Goal: Use online tool/utility: Utilize a website feature to perform a specific function

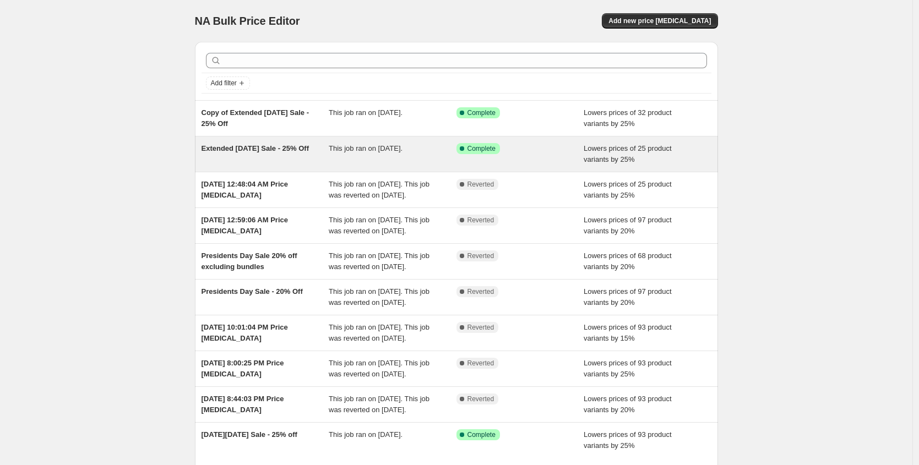
click at [377, 151] on span "This job ran on September 5, 2025." at bounding box center [366, 148] width 74 height 8
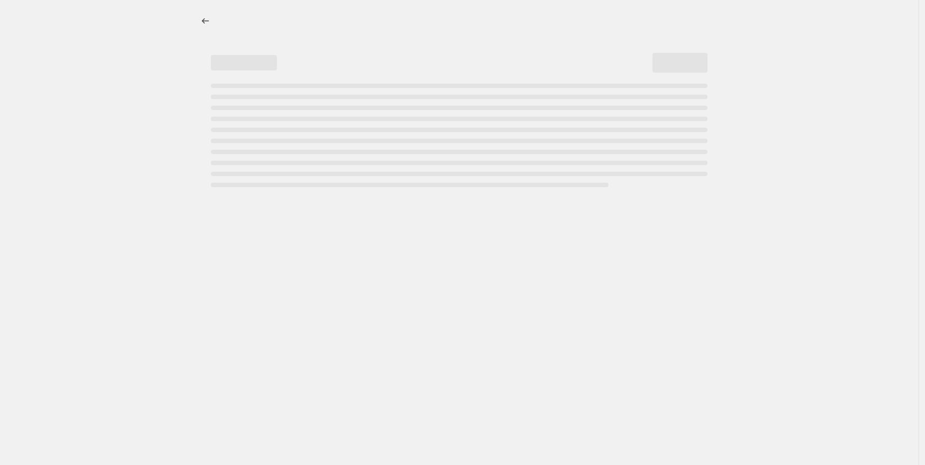
select select "percentage"
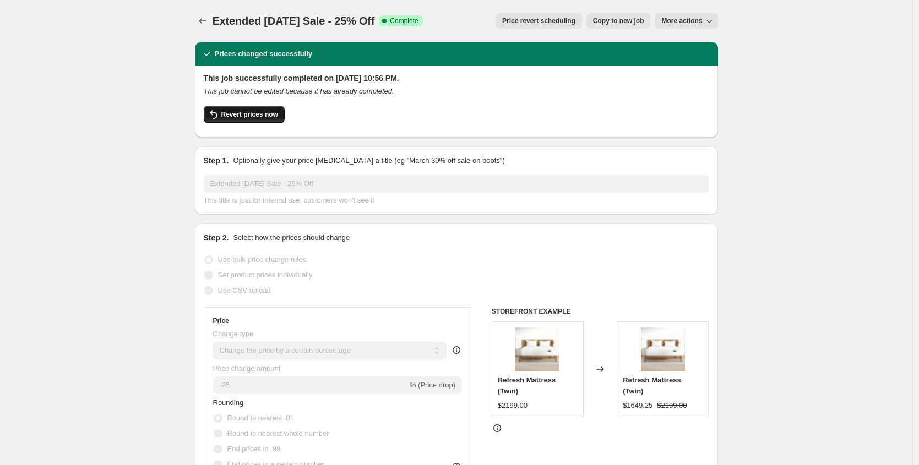
click at [265, 117] on span "Revert prices now" at bounding box center [249, 114] width 57 height 9
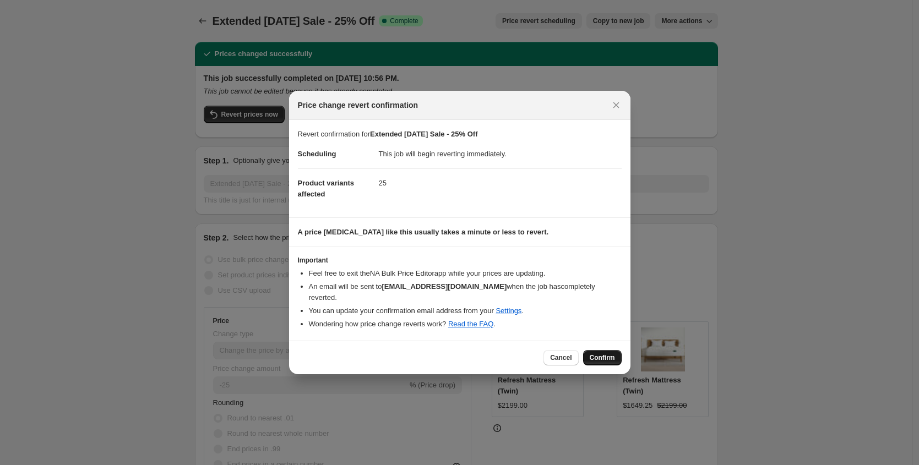
click at [604, 358] on span "Confirm" at bounding box center [602, 357] width 25 height 9
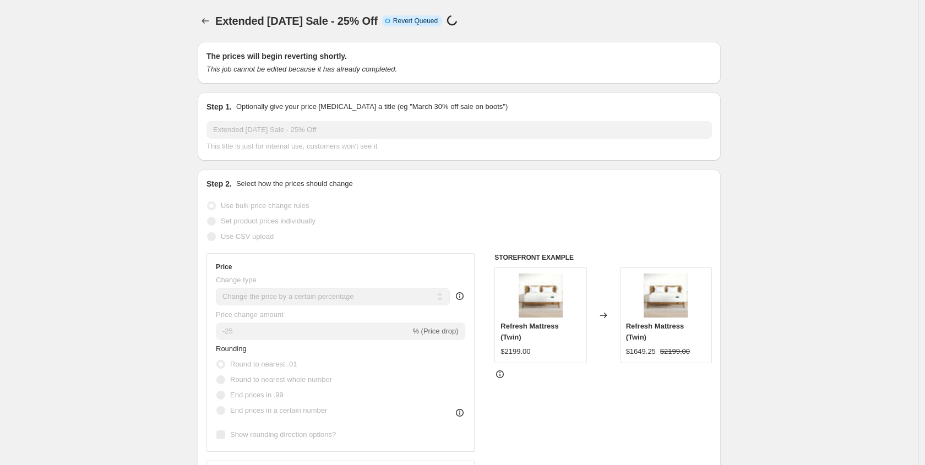
select select "percentage"
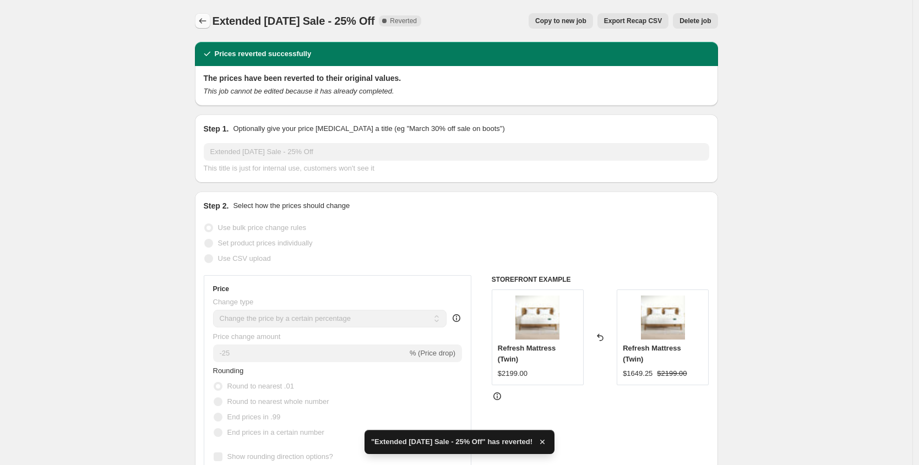
click at [204, 18] on icon "Price change jobs" at bounding box center [202, 20] width 11 height 11
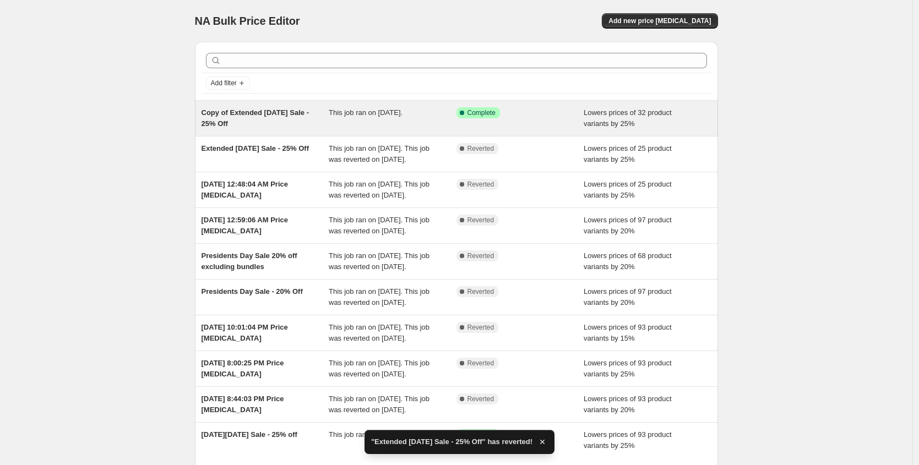
click at [310, 113] on div "Copy of Extended Labor Day Sale - 25% Off" at bounding box center [265, 118] width 128 height 22
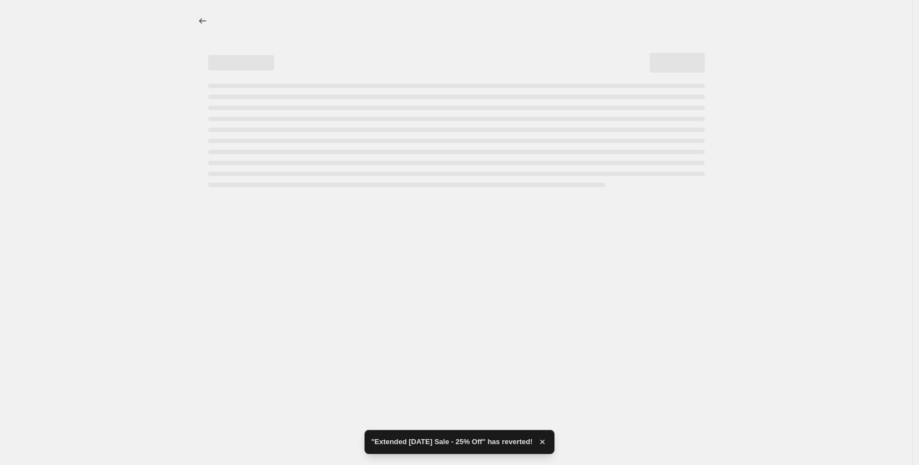
select select "percentage"
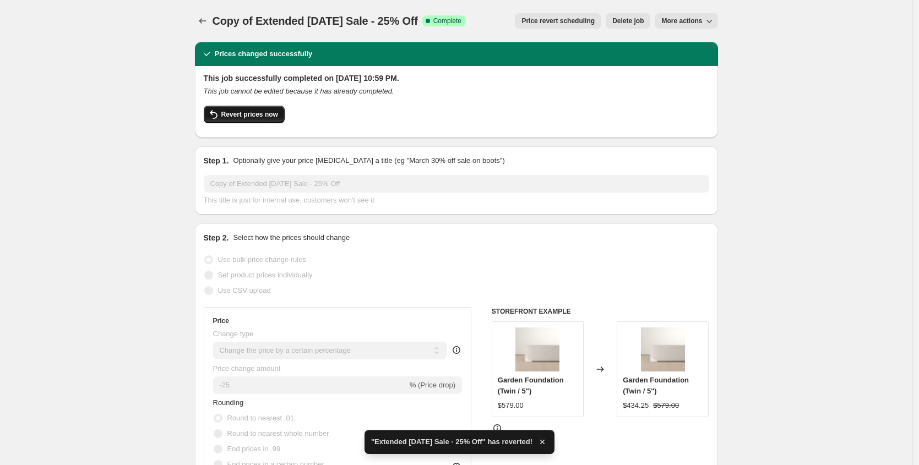
click at [249, 116] on span "Revert prices now" at bounding box center [249, 114] width 57 height 9
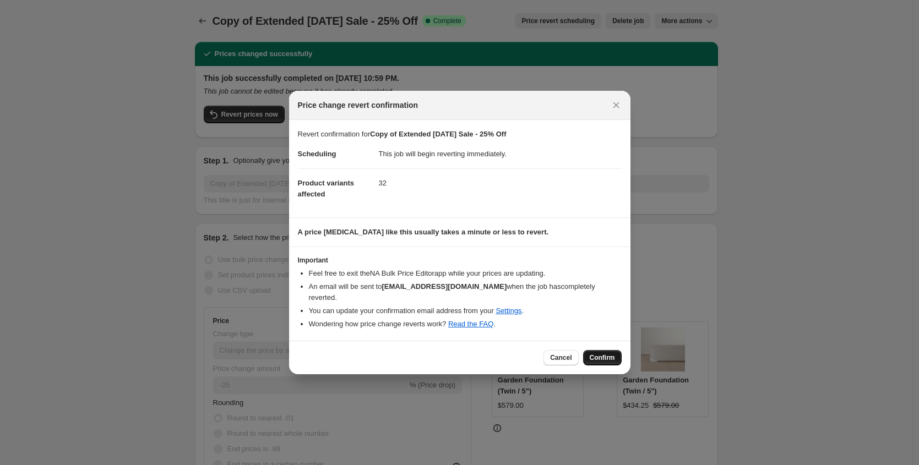
click at [607, 355] on span "Confirm" at bounding box center [602, 357] width 25 height 9
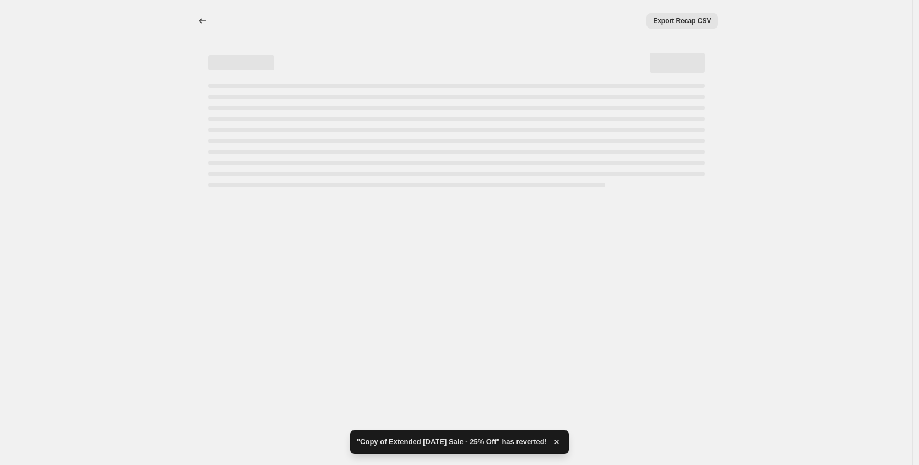
select select "percentage"
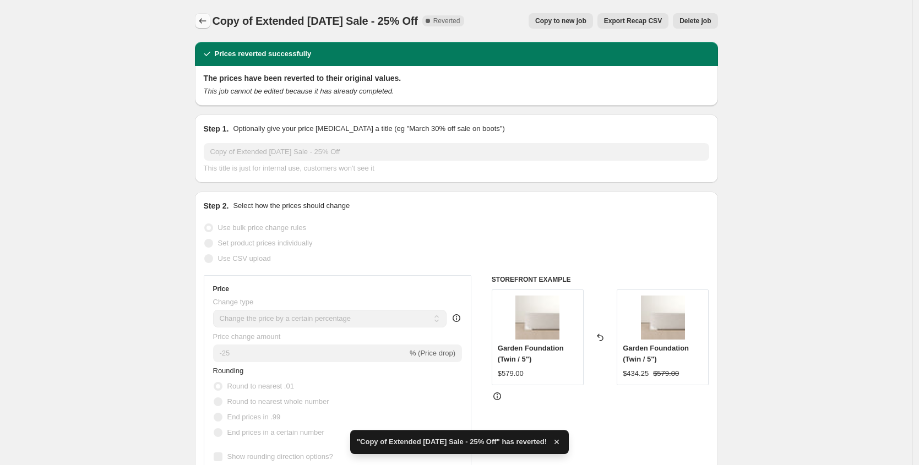
click at [200, 23] on icon "Price change jobs" at bounding box center [202, 20] width 11 height 11
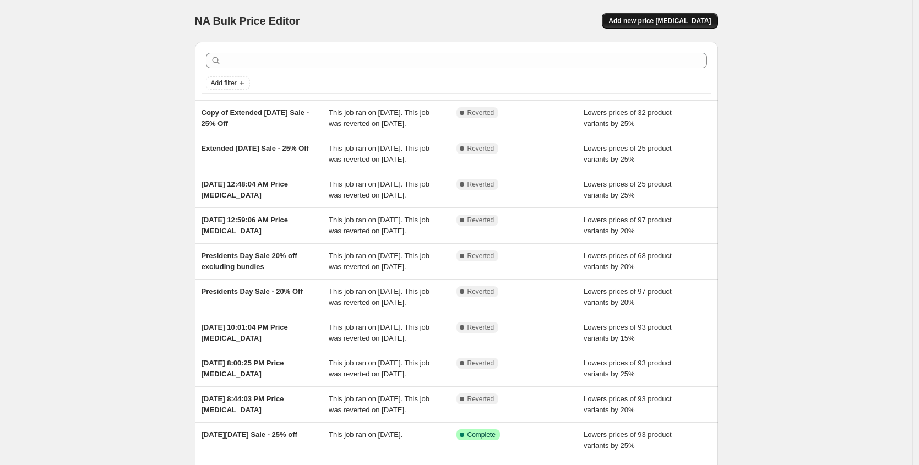
click at [664, 22] on span "Add new price change job" at bounding box center [659, 21] width 102 height 9
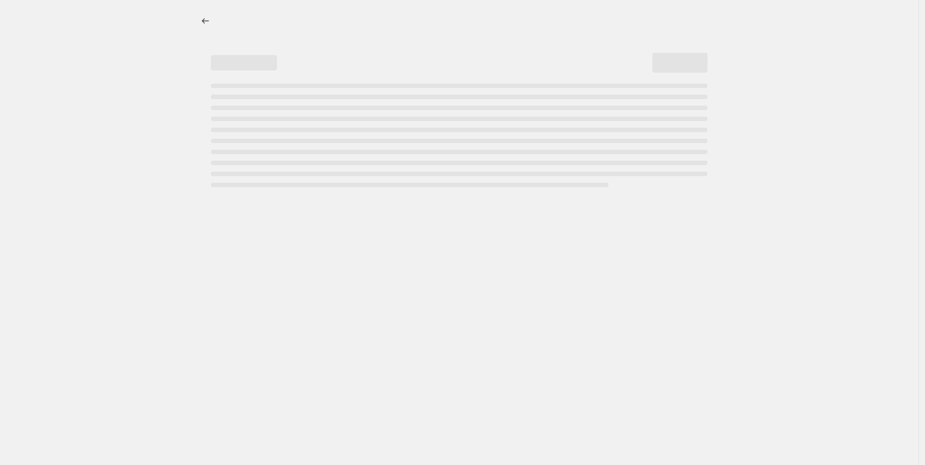
select select "percentage"
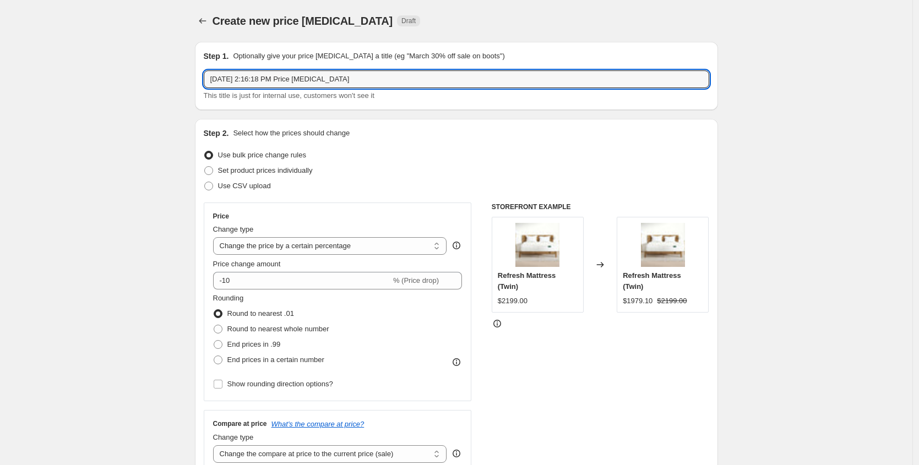
drag, startPoint x: 375, startPoint y: 80, endPoint x: 367, endPoint y: 61, distance: 21.2
click at [367, 62] on div "Step 1. Optionally give your price change job a title (eg "March 30% off sale o…" at bounding box center [456, 76] width 505 height 51
paste input "Hi Jesse, Looking at the sites and we should probably go ahead and update to a …"
click at [367, 85] on input "Sep 21, 2025, 2:16:18 PM Price change job" at bounding box center [456, 79] width 505 height 18
drag, startPoint x: 368, startPoint y: 83, endPoint x: 346, endPoint y: 49, distance: 40.2
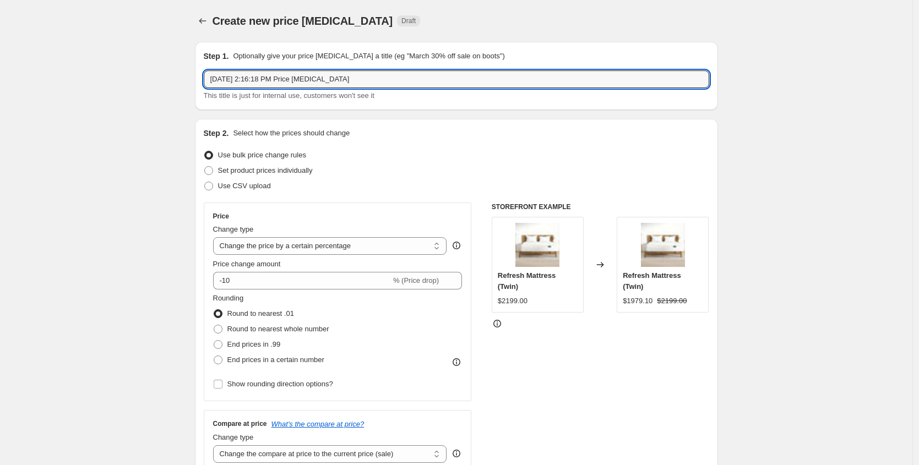
click at [346, 51] on div "Step 1. Optionally give your price change job a title (eg "March 30% off sale o…" at bounding box center [456, 76] width 505 height 51
paste input "Garden Mattress: 25% Off"
type input "Garden Mattress: 25% Off"
click at [210, 174] on span at bounding box center [208, 170] width 9 height 9
click at [205, 167] on input "Set product prices individually" at bounding box center [204, 166] width 1 height 1
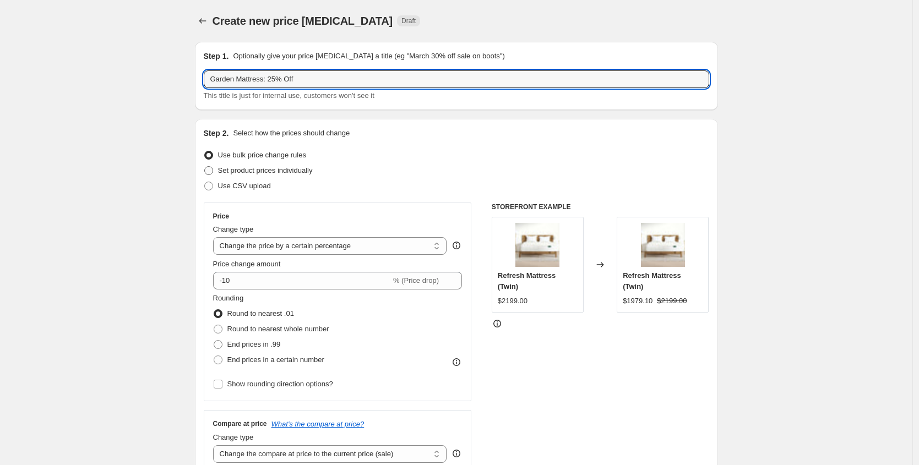
radio input "true"
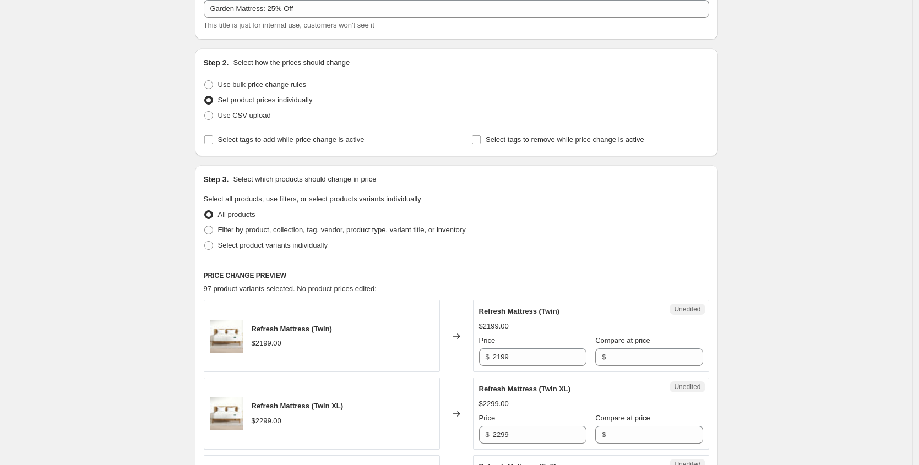
scroll to position [74, 0]
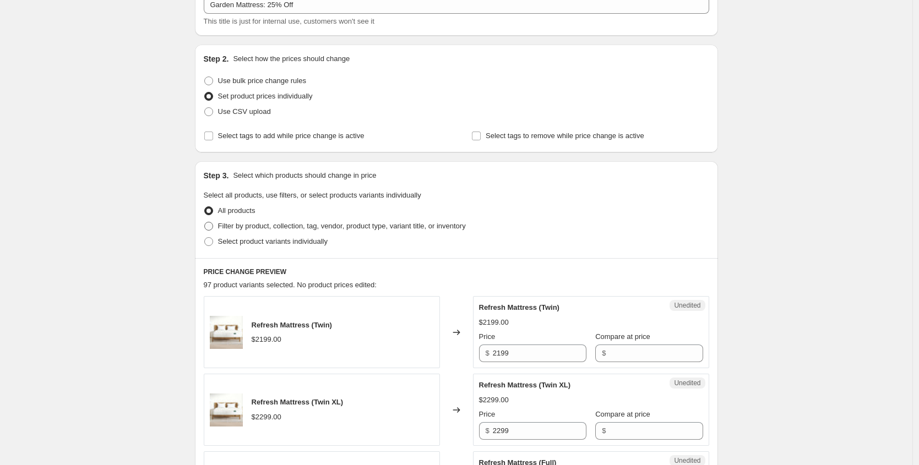
click at [212, 226] on span at bounding box center [208, 226] width 9 height 9
click at [205, 222] on input "Filter by product, collection, tag, vendor, product type, variant title, or inv…" at bounding box center [204, 222] width 1 height 1
radio input "true"
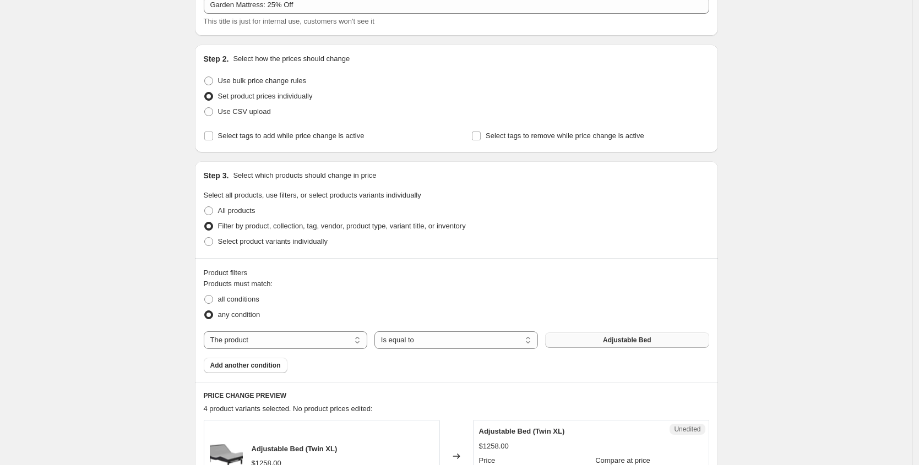
click at [588, 339] on button "Adjustable Bed" at bounding box center [626, 339] width 163 height 15
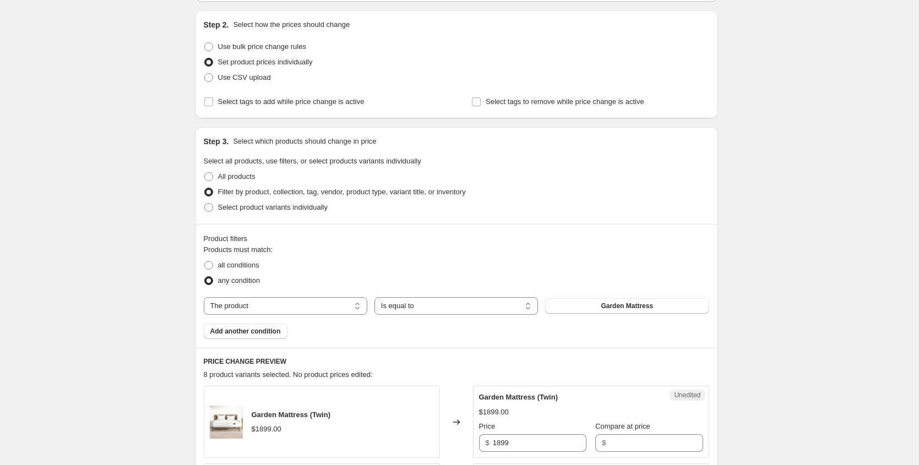
scroll to position [328, 0]
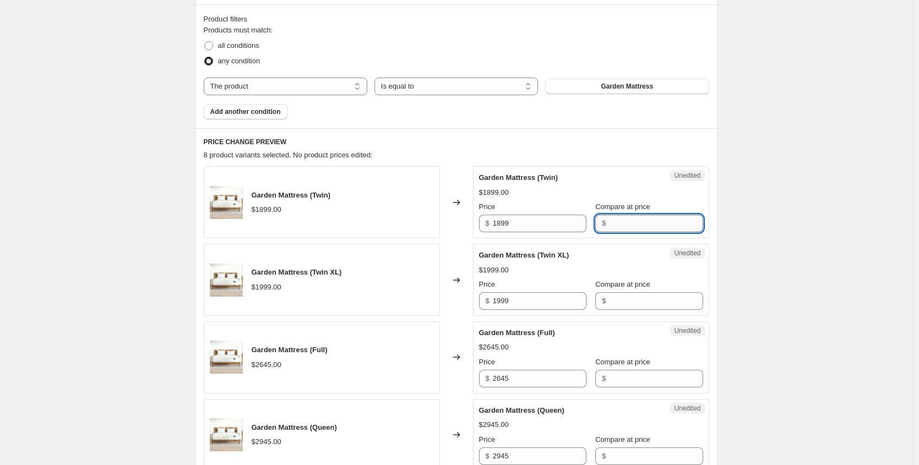
click at [629, 224] on input "Compare at price" at bounding box center [656, 224] width 94 height 18
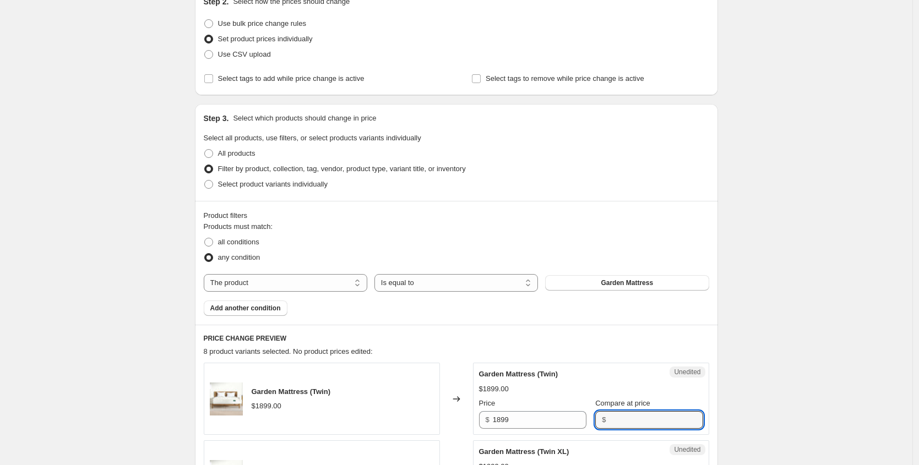
scroll to position [131, 0]
click at [213, 152] on span at bounding box center [208, 154] width 9 height 9
click at [205, 150] on input "All products" at bounding box center [204, 150] width 1 height 1
radio input "true"
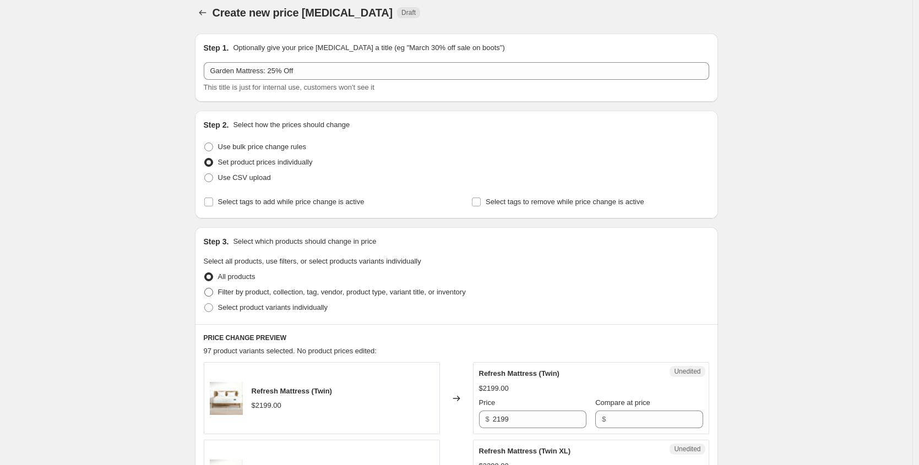
scroll to position [0, 0]
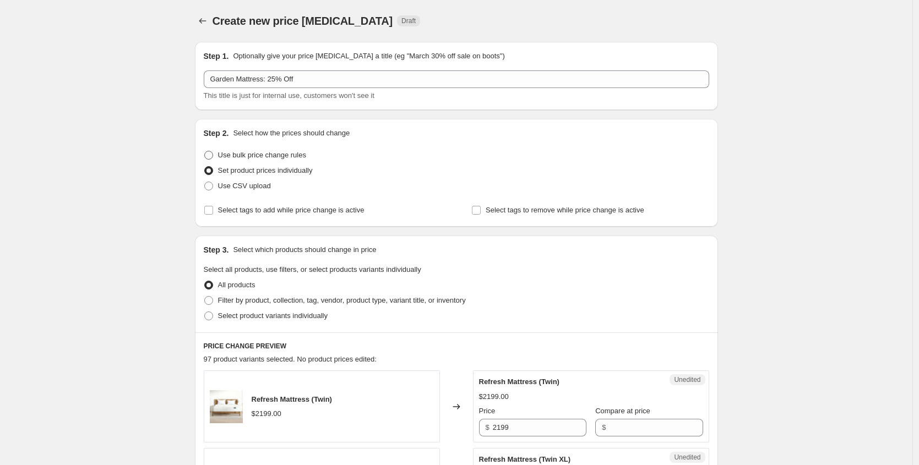
click at [211, 157] on span at bounding box center [208, 155] width 9 height 9
click at [205, 151] on input "Use bulk price change rules" at bounding box center [204, 151] width 1 height 1
radio input "true"
select select "percentage"
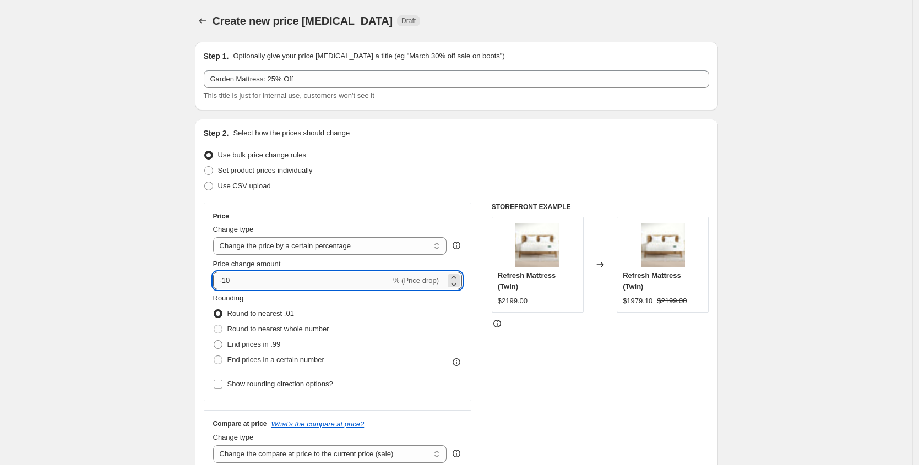
drag, startPoint x: 243, startPoint y: 282, endPoint x: 226, endPoint y: 280, distance: 16.7
click at [226, 280] on input "-10" at bounding box center [302, 281] width 178 height 18
type input "-25"
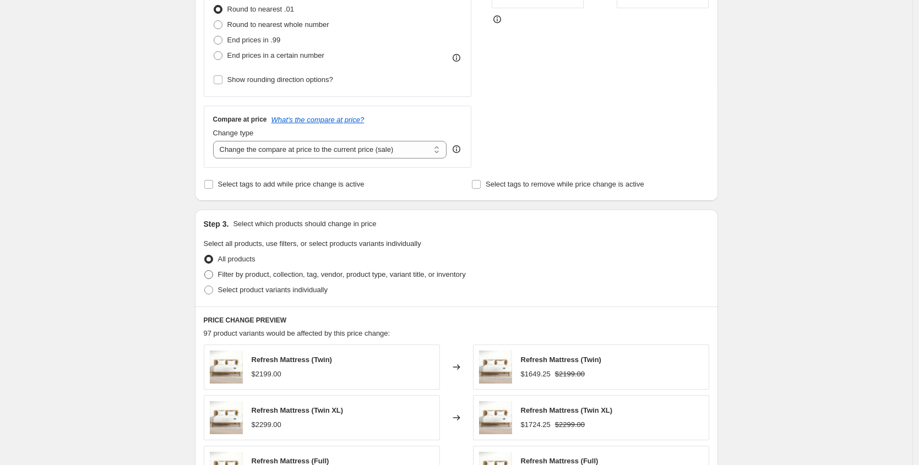
scroll to position [305, 0]
click at [211, 273] on span at bounding box center [208, 274] width 9 height 9
click at [205, 270] on input "Filter by product, collection, tag, vendor, product type, variant title, or inv…" at bounding box center [204, 270] width 1 height 1
radio input "true"
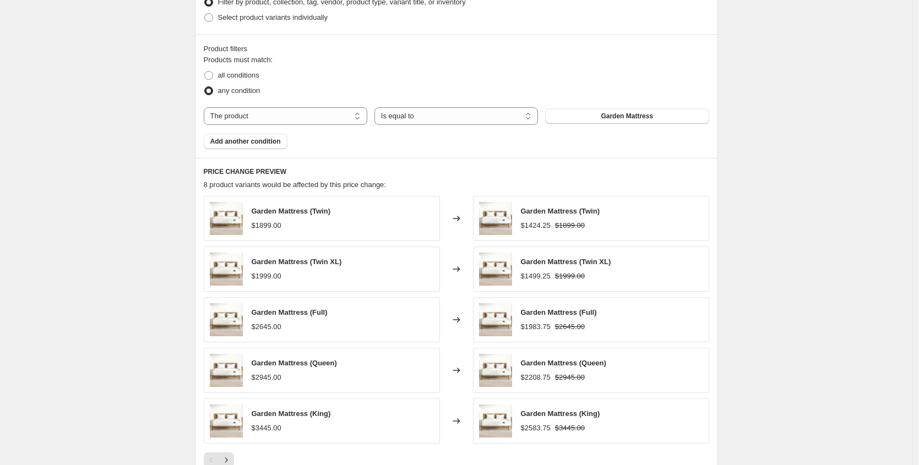
scroll to position [759, 0]
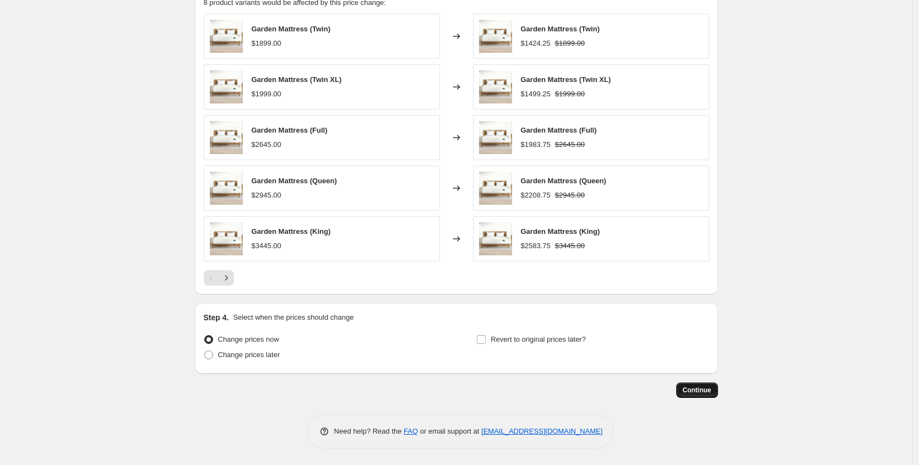
click at [698, 386] on span "Continue" at bounding box center [697, 390] width 29 height 9
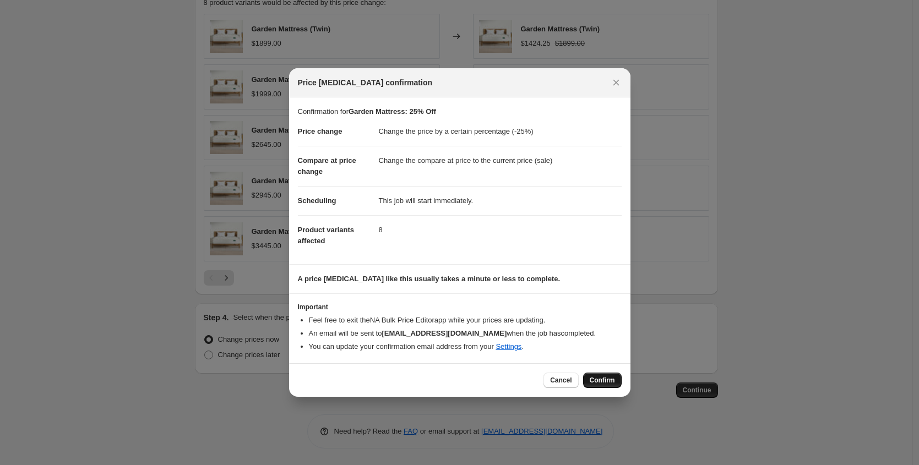
click at [598, 381] on span "Confirm" at bounding box center [602, 380] width 25 height 9
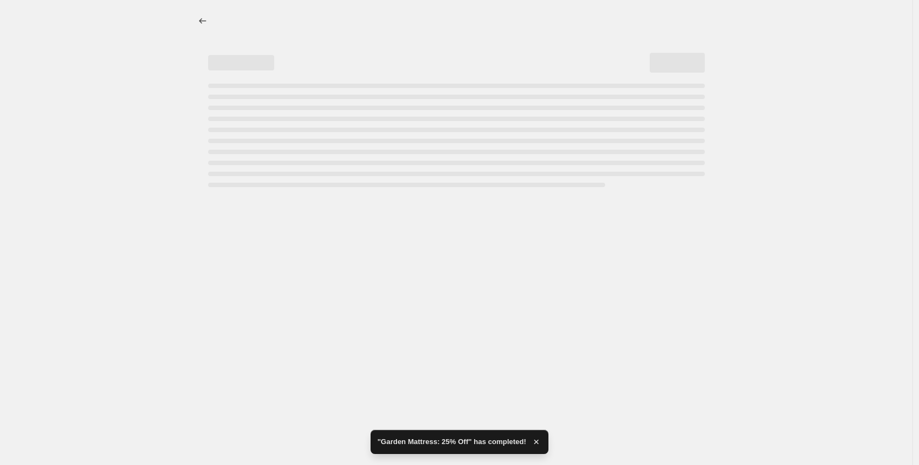
select select "percentage"
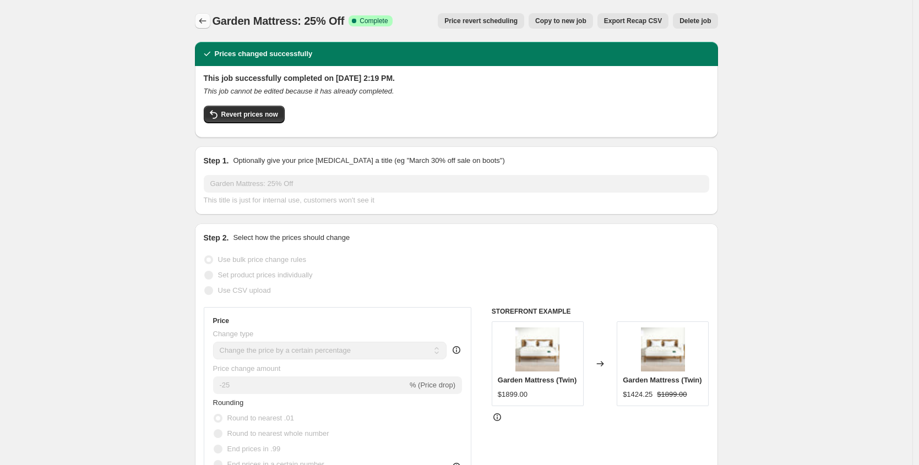
click at [205, 21] on icon "Price change jobs" at bounding box center [202, 21] width 7 height 6
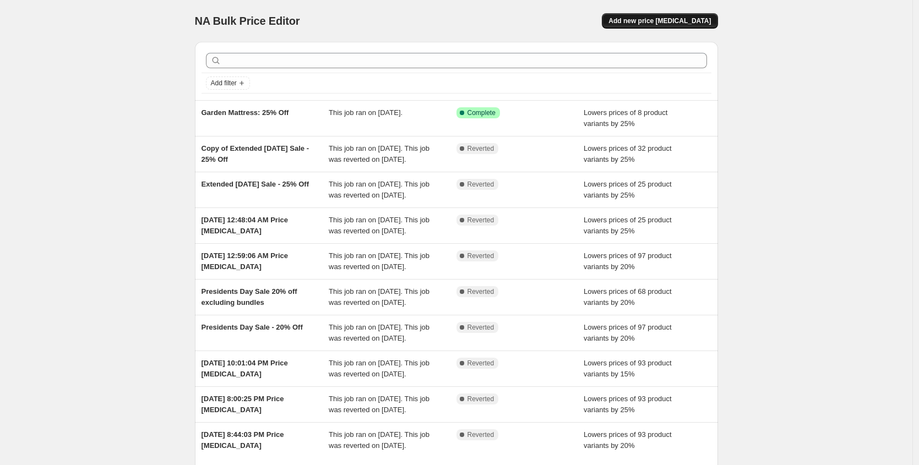
click at [678, 18] on span "Add new price change job" at bounding box center [659, 21] width 102 height 9
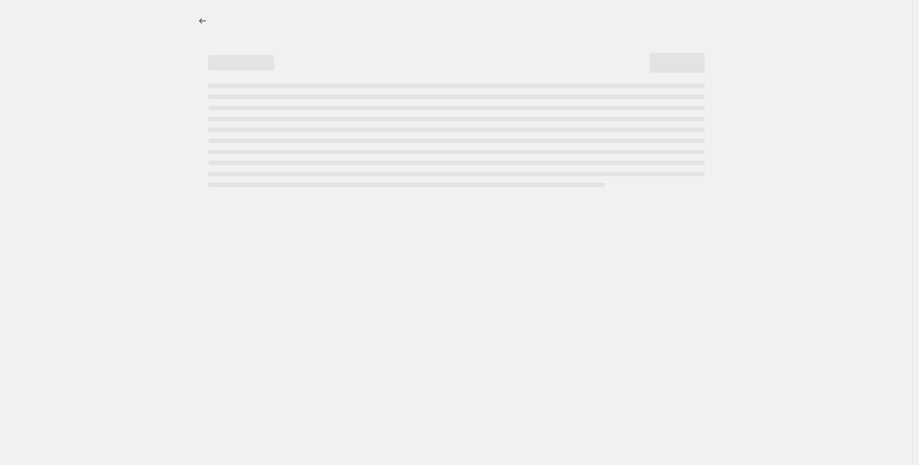
select select "percentage"
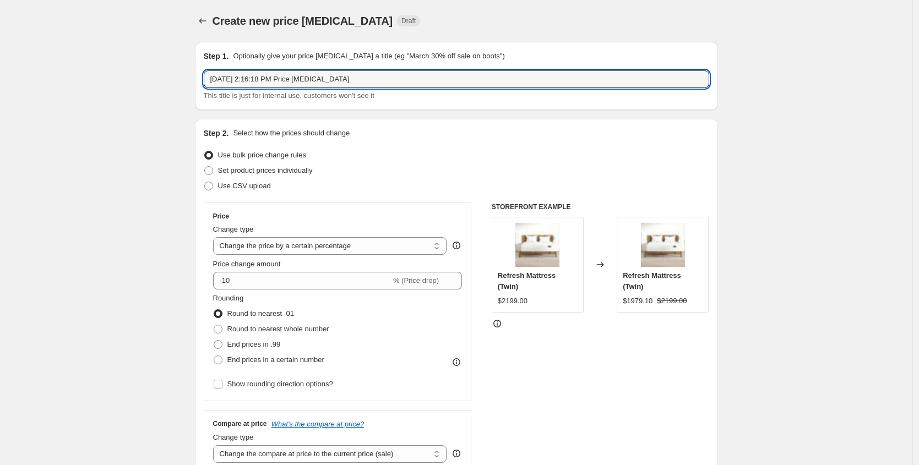
drag, startPoint x: 368, startPoint y: 80, endPoint x: 352, endPoint y: 56, distance: 29.0
click at [353, 57] on div "Step 1. Optionally give your price change job a title (eg "March 30% off sale o…" at bounding box center [456, 76] width 505 height 51
paste input "Refresh Mattress and Euro Mattress: 15% Off"
type input "Refresh Mattress and Euro Mattress: 15% Off"
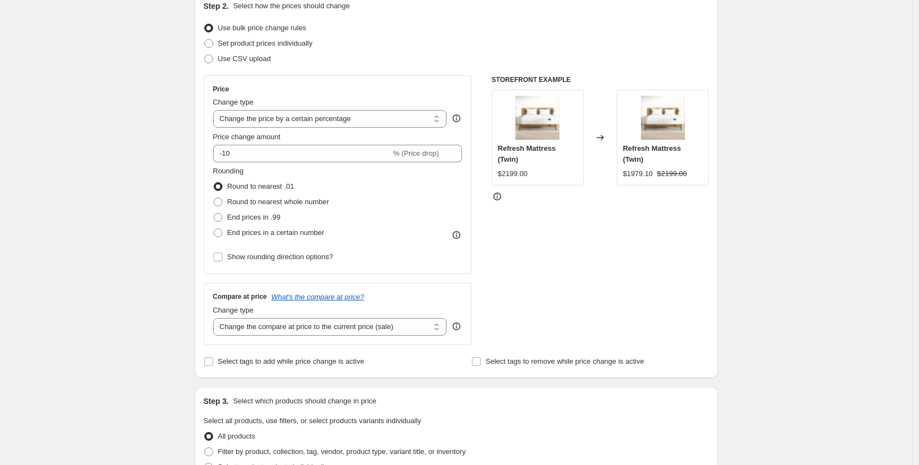
scroll to position [194, 0]
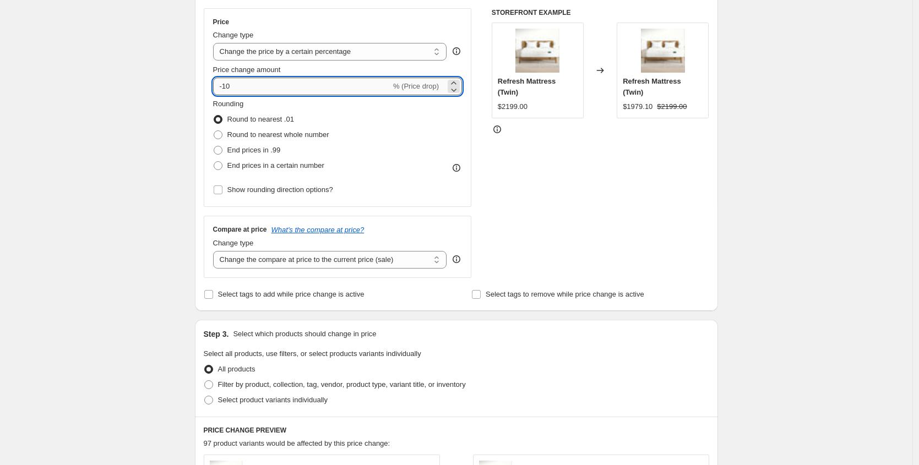
click at [233, 87] on input "-10" at bounding box center [302, 87] width 178 height 18
type input "-15"
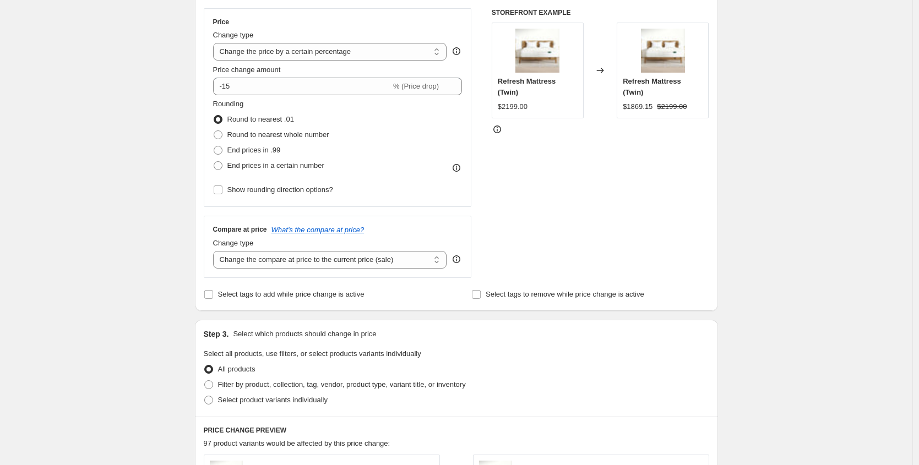
click at [182, 103] on div "Create new price change job. This page is ready Create new price change job Dra…" at bounding box center [456, 356] width 912 height 1100
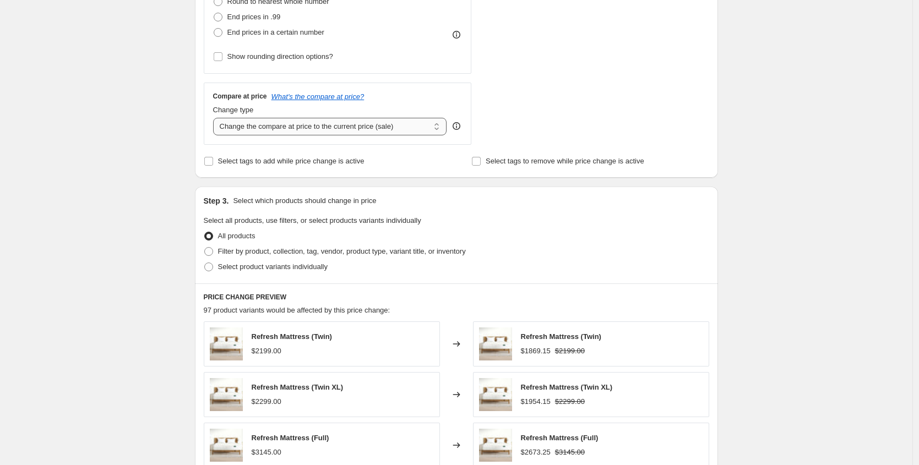
scroll to position [353, 0]
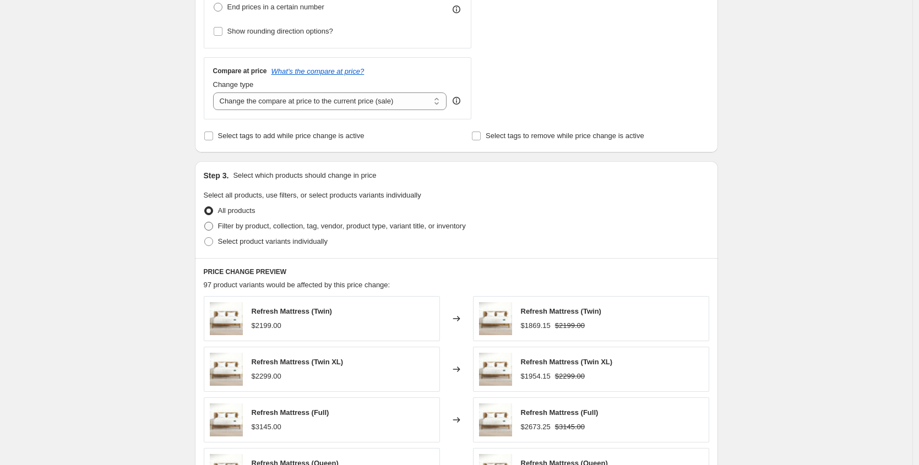
click at [210, 228] on span at bounding box center [208, 226] width 9 height 9
click at [205, 222] on input "Filter by product, collection, tag, vendor, product type, variant title, or inv…" at bounding box center [204, 222] width 1 height 1
radio input "true"
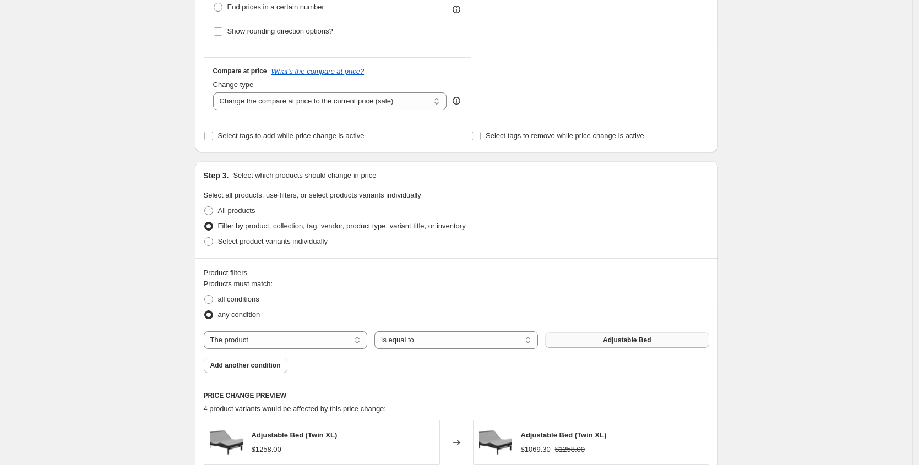
click at [608, 336] on span "Adjustable Bed" at bounding box center [627, 340] width 48 height 9
click at [258, 367] on span "Add another condition" at bounding box center [245, 365] width 70 height 9
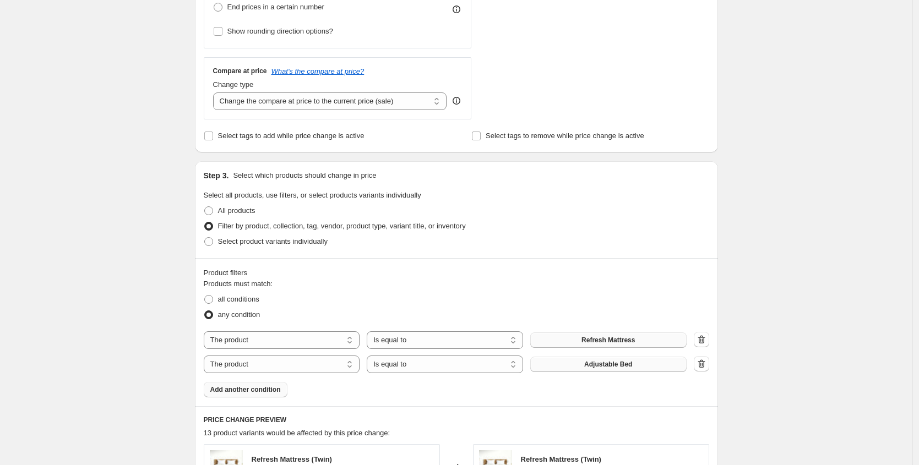
click at [584, 364] on button "Adjustable Bed" at bounding box center [608, 364] width 156 height 15
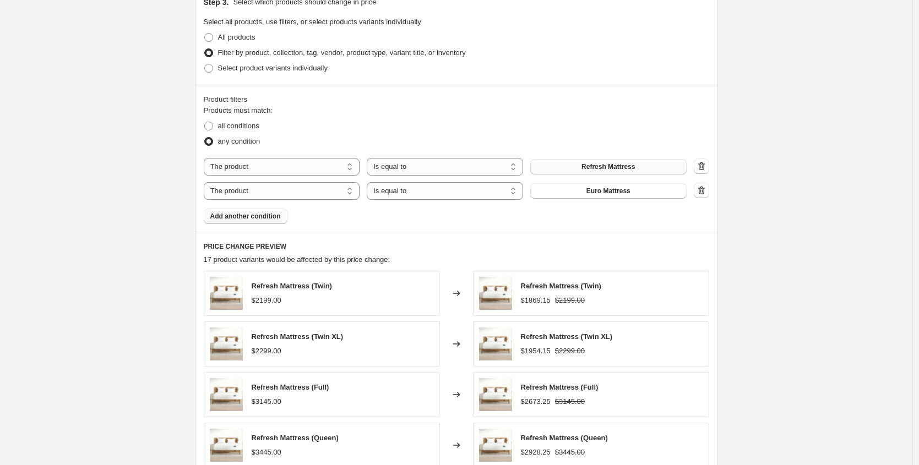
scroll to position [783, 0]
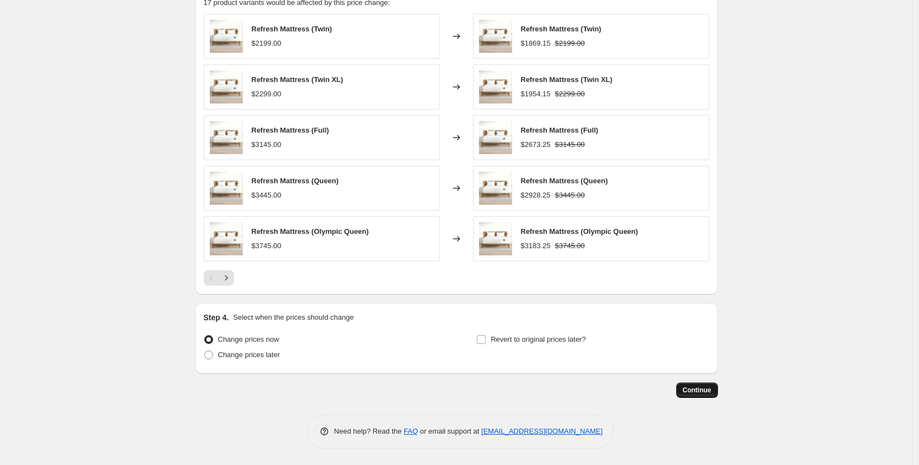
click at [689, 388] on span "Continue" at bounding box center [697, 390] width 29 height 9
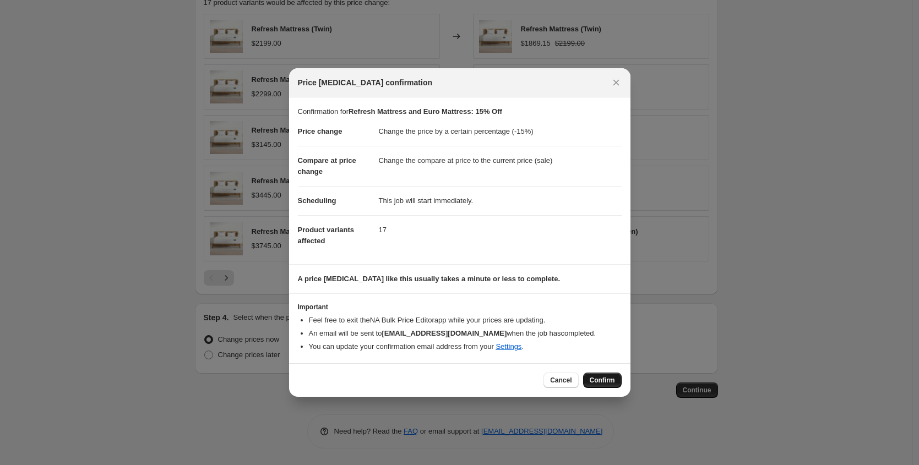
click at [596, 380] on span "Confirm" at bounding box center [602, 380] width 25 height 9
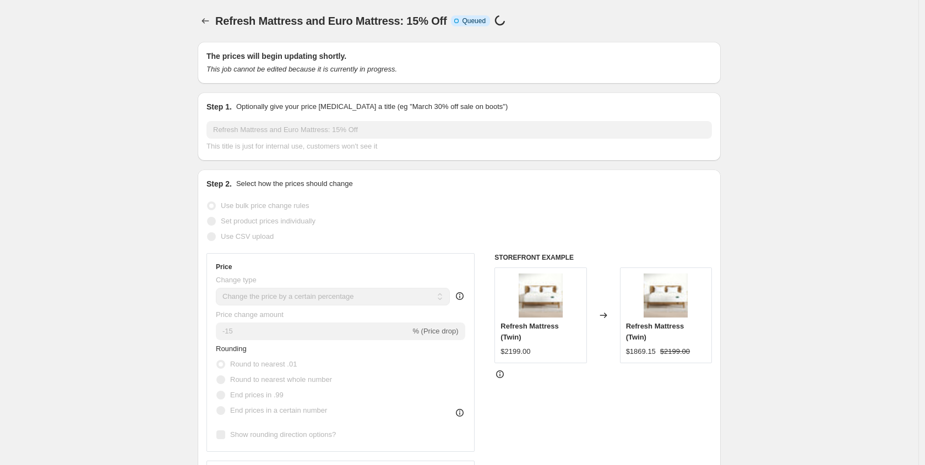
select select "percentage"
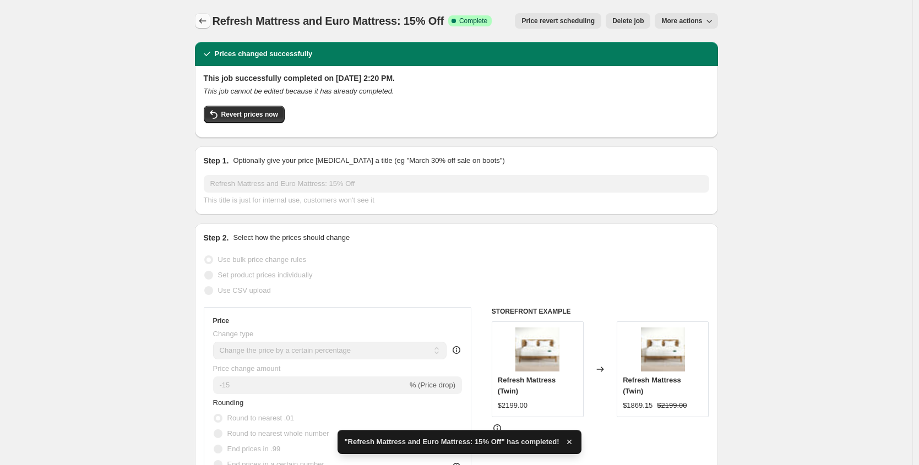
click at [207, 18] on icon "Price change jobs" at bounding box center [202, 20] width 11 height 11
